Goal: Task Accomplishment & Management: Manage account settings

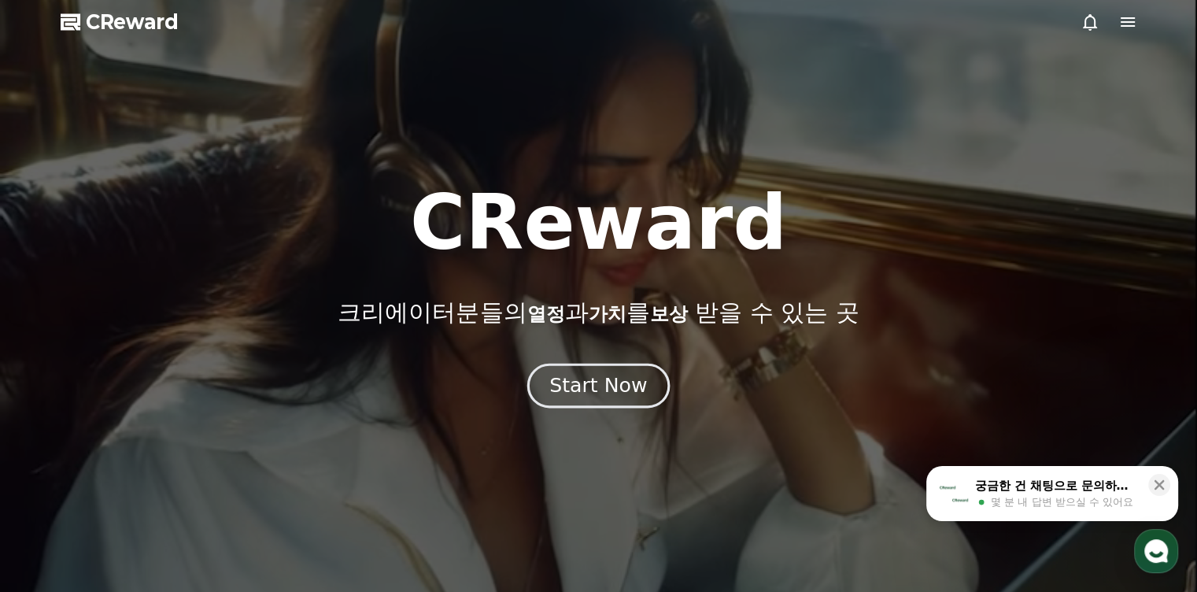
click at [637, 376] on div "Start Now" at bounding box center [598, 385] width 98 height 27
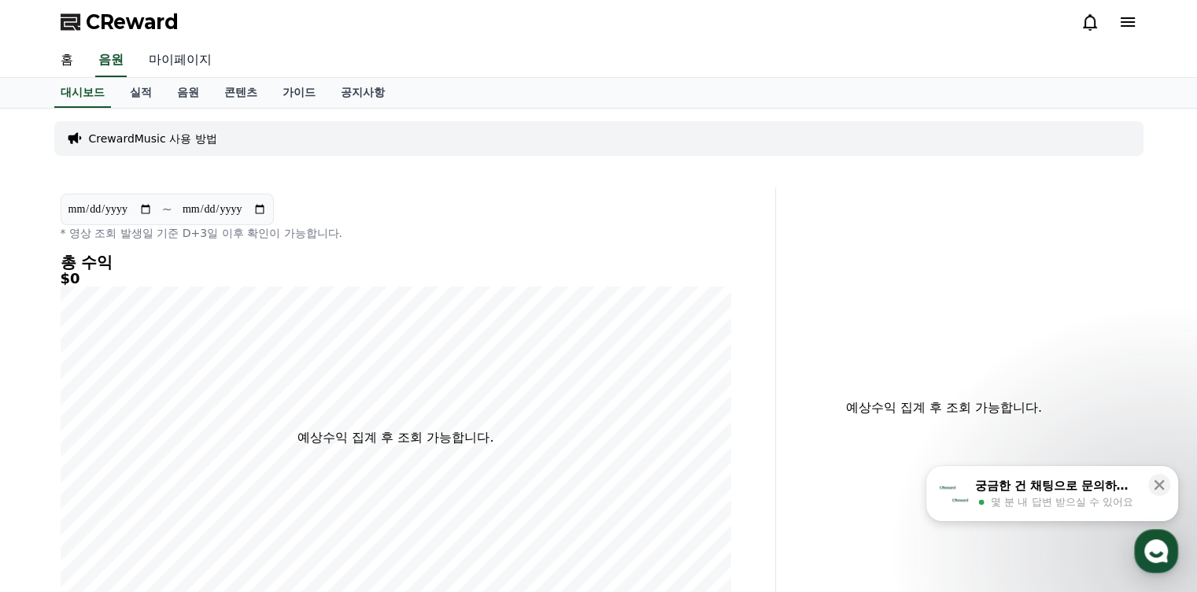
click at [213, 65] on link "마이페이지" at bounding box center [180, 60] width 88 height 33
select select "**********"
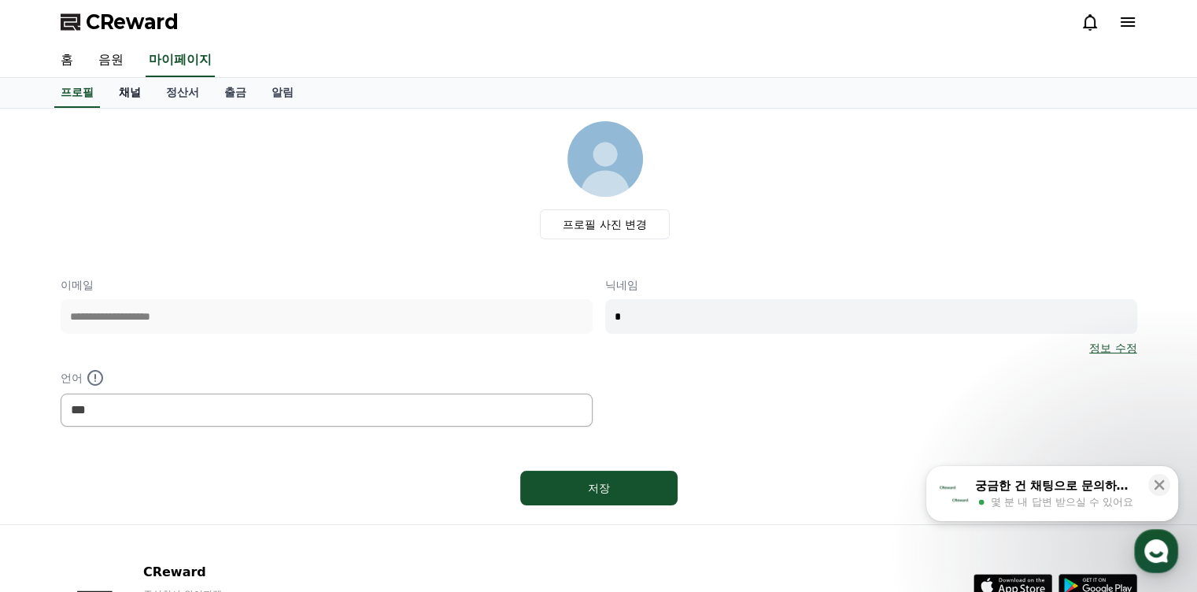
click at [144, 95] on link "채널" at bounding box center [129, 93] width 47 height 30
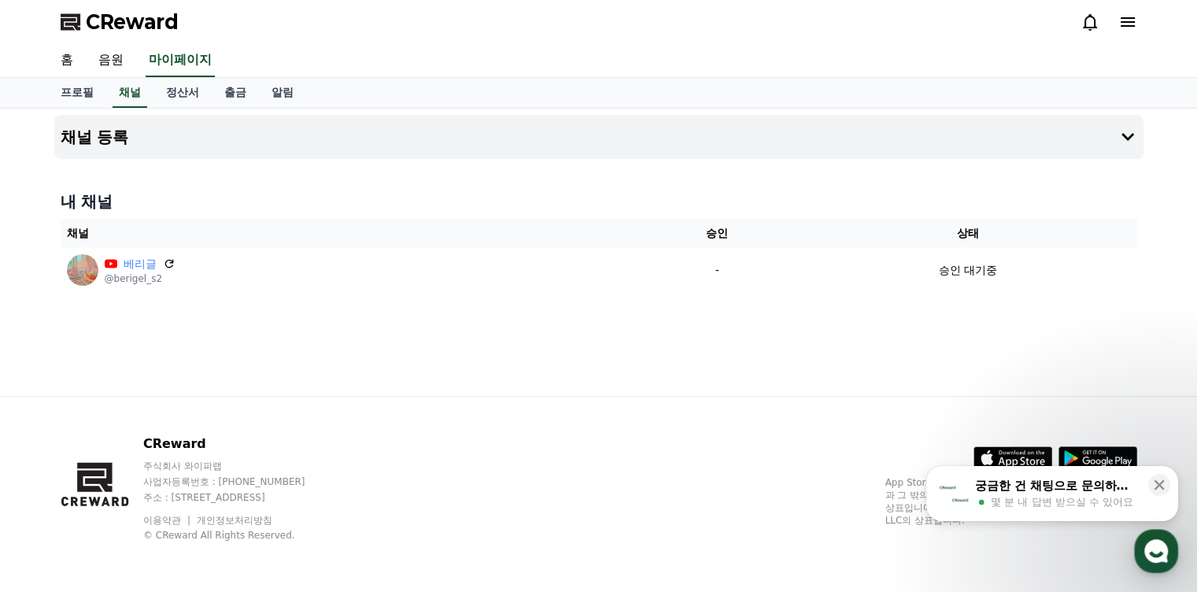
click at [748, 331] on div "채널 등록 내 채널 채널 승인 상태 베리글 @berigel_s2 - 승인 대기중" at bounding box center [599, 252] width 1102 height 287
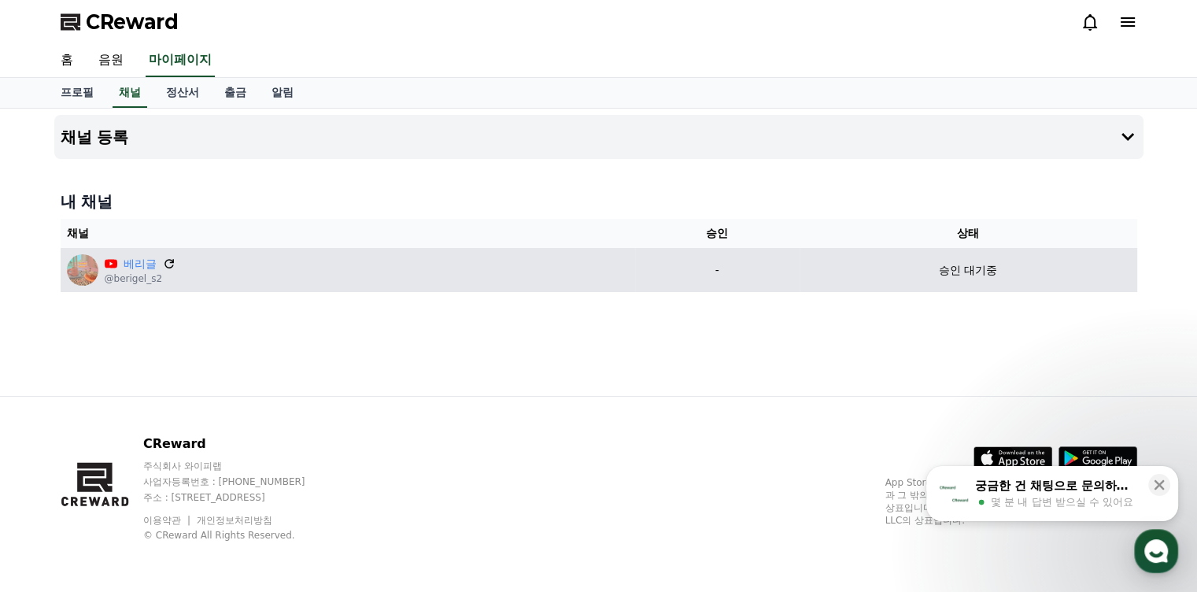
click at [168, 259] on icon at bounding box center [169, 264] width 14 height 14
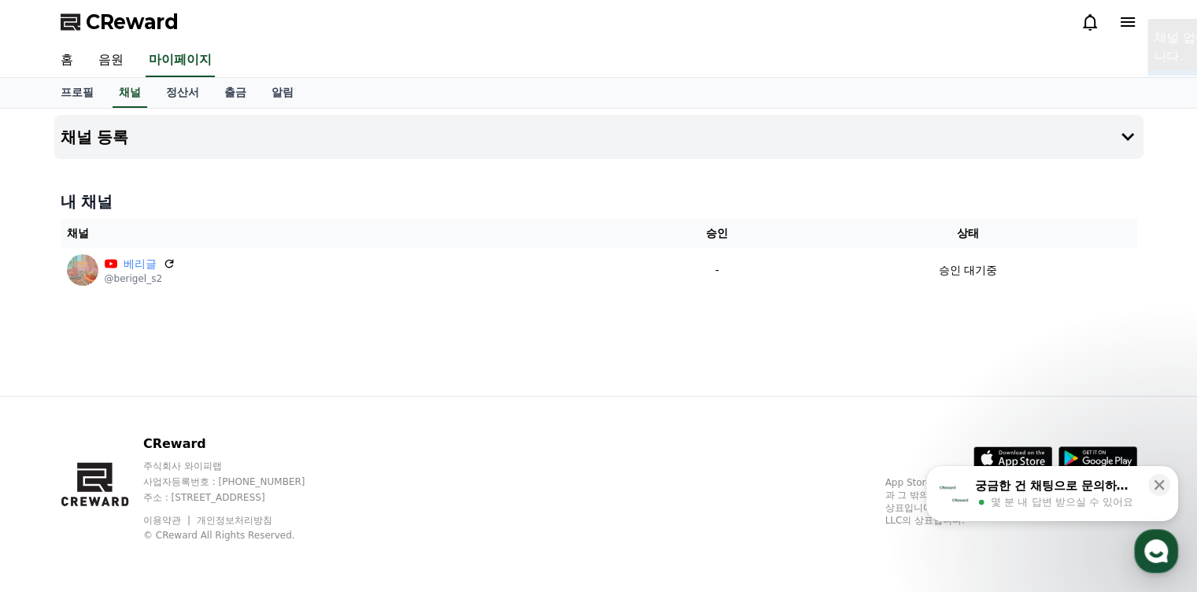
click at [754, 353] on div "채널 등록 내 채널 채널 승인 상태 베리글 @berigel_s2 - 승인 대기중" at bounding box center [599, 252] width 1102 height 287
